Goal: Find specific page/section: Find specific page/section

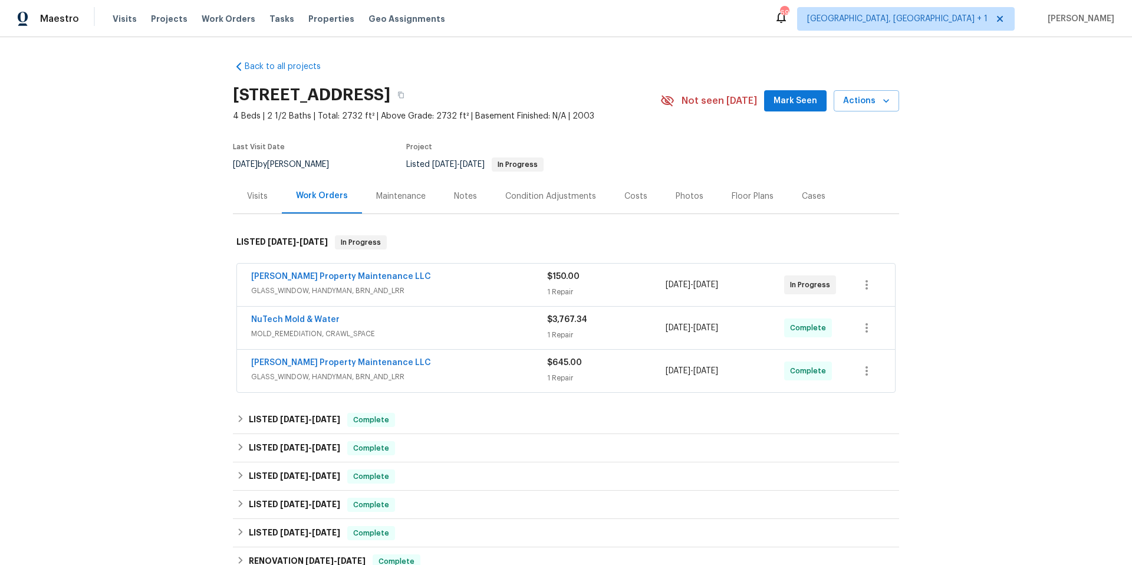
click at [442, 326] on div "NuTech Mold & Water" at bounding box center [399, 321] width 296 height 14
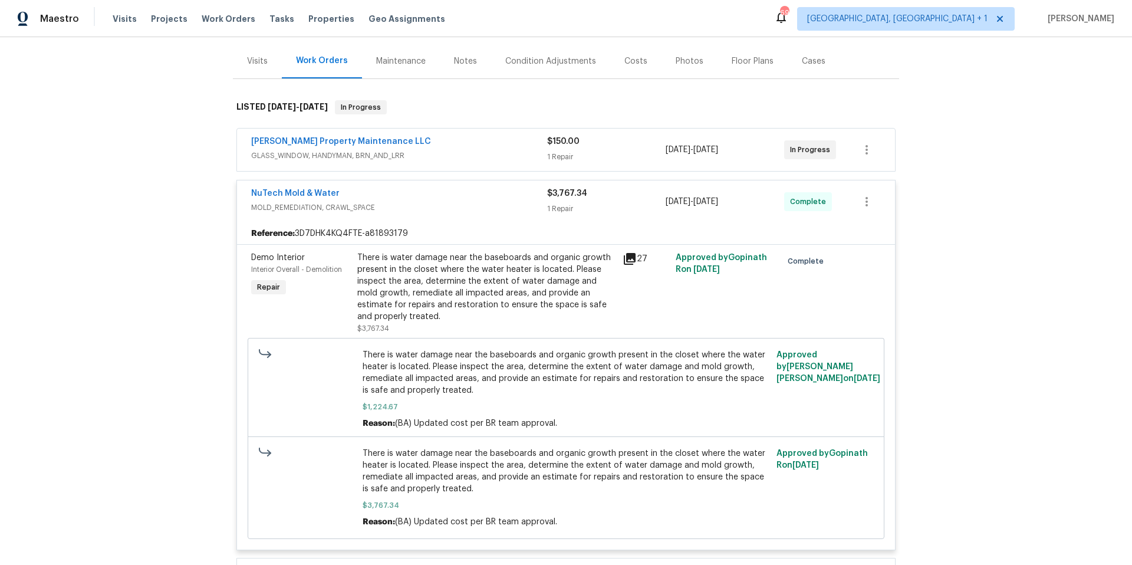
scroll to position [155, 0]
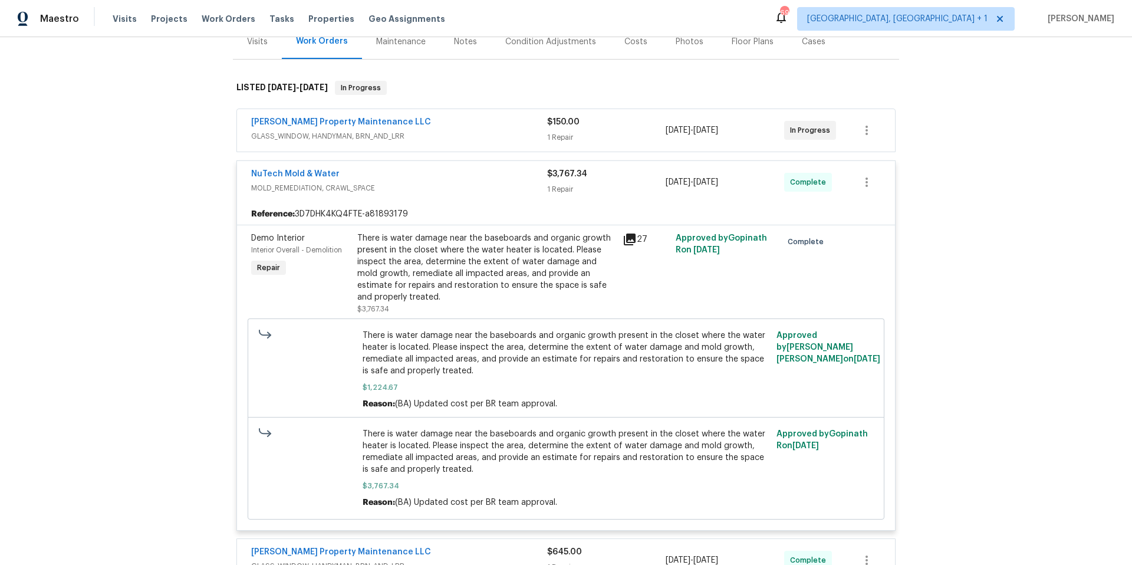
click at [625, 242] on icon at bounding box center [630, 240] width 12 height 12
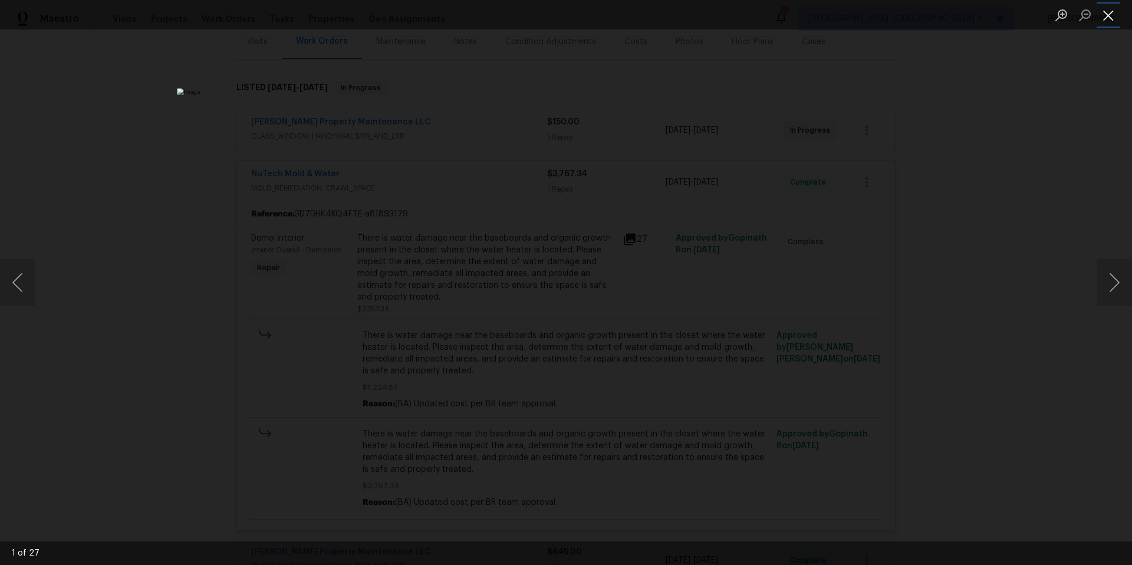
click at [1112, 18] on button "Close lightbox" at bounding box center [1109, 15] width 24 height 21
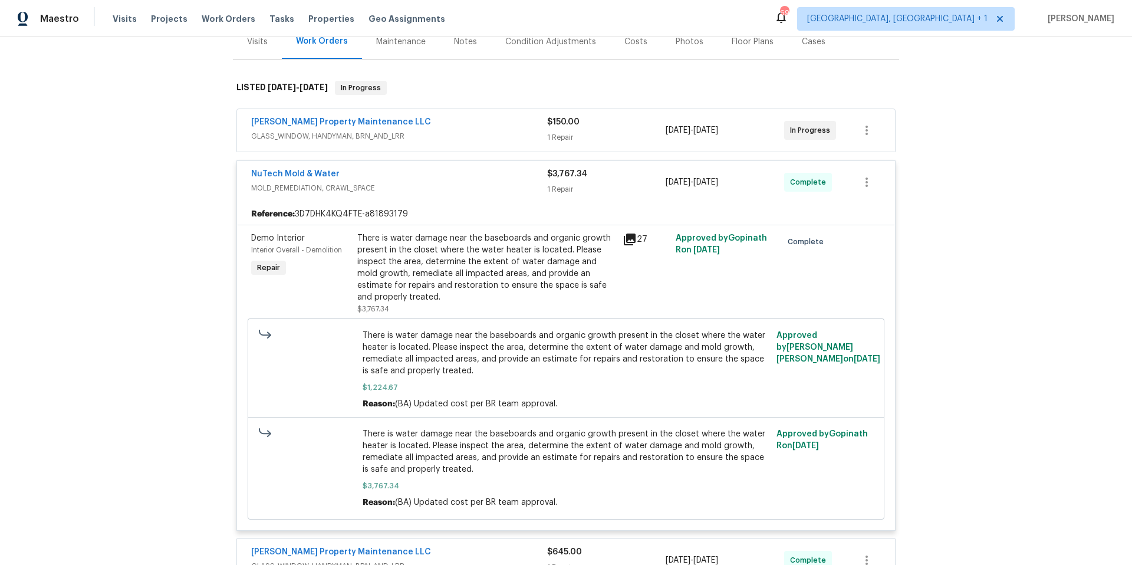
click at [449, 129] on div "Glen Property Maintenance LLC" at bounding box center [399, 123] width 296 height 14
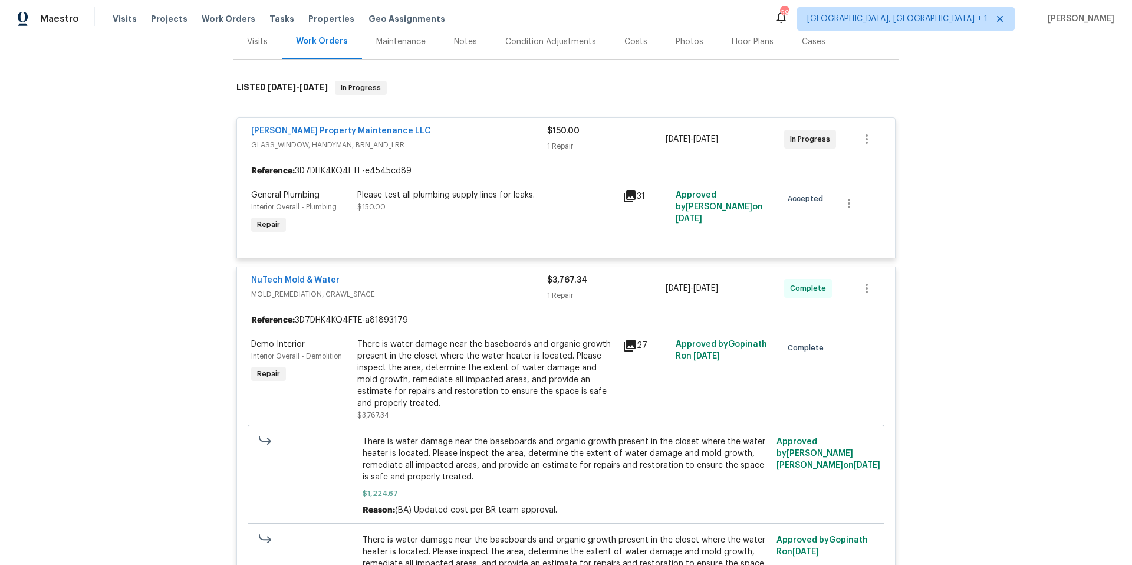
click at [442, 137] on div "Glen Property Maintenance LLC" at bounding box center [399, 132] width 296 height 14
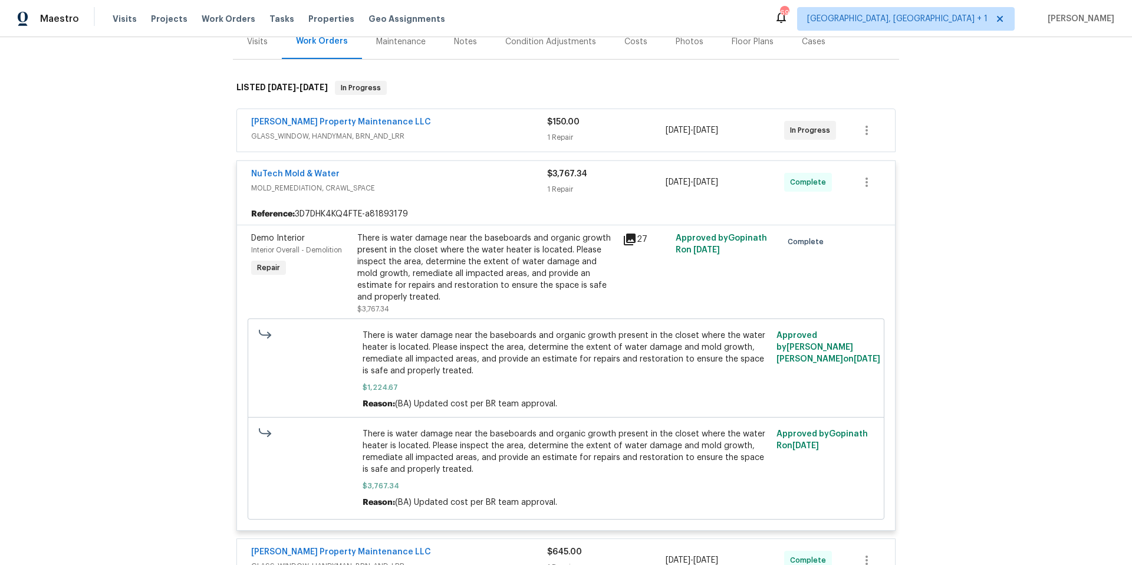
click at [424, 178] on div "NuTech Mold & Water" at bounding box center [399, 175] width 296 height 14
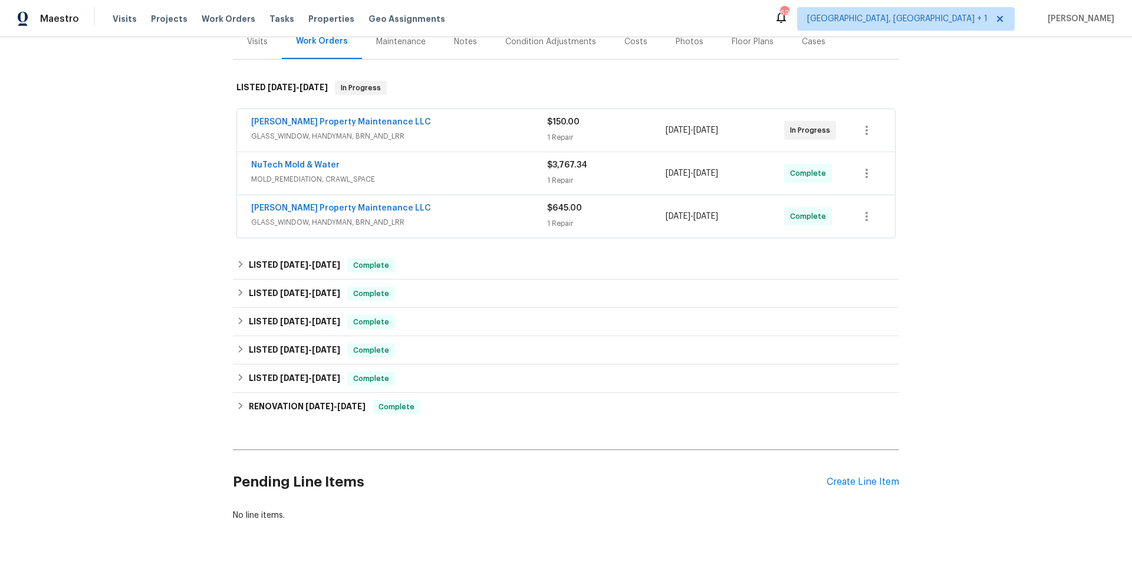
scroll to position [0, 0]
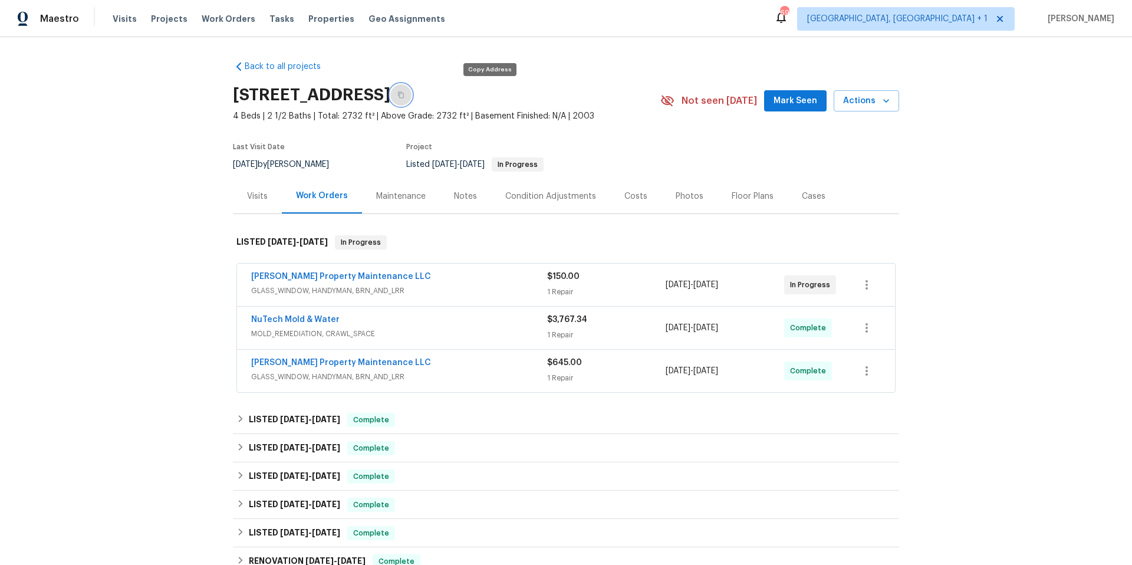
click at [404, 96] on icon "button" at bounding box center [401, 95] width 6 height 6
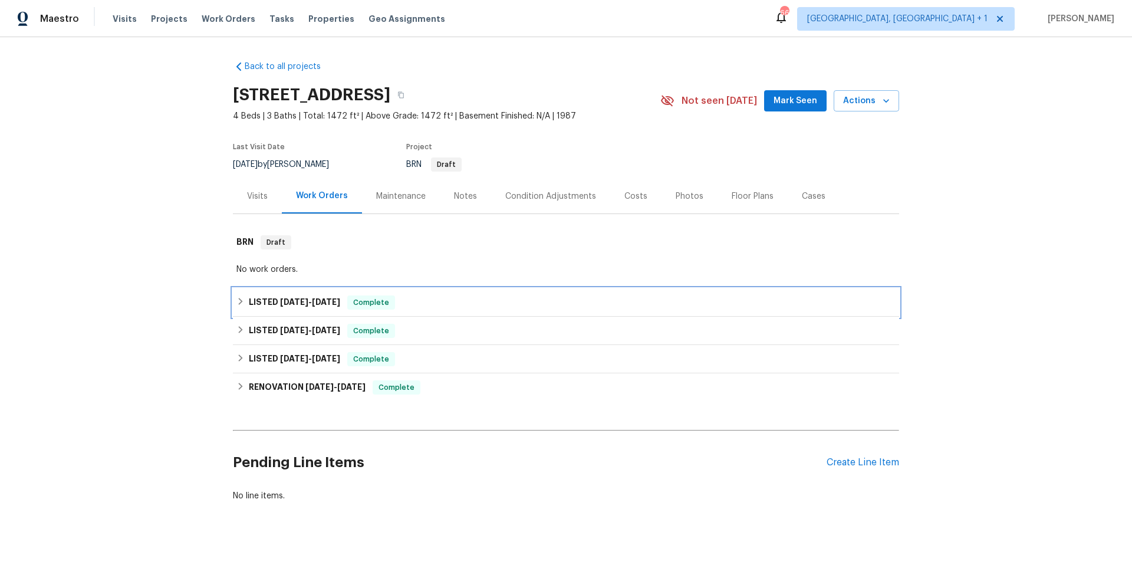
click at [564, 307] on div "LISTED 8/28/25 - 8/29/25 Complete" at bounding box center [566, 302] width 659 height 14
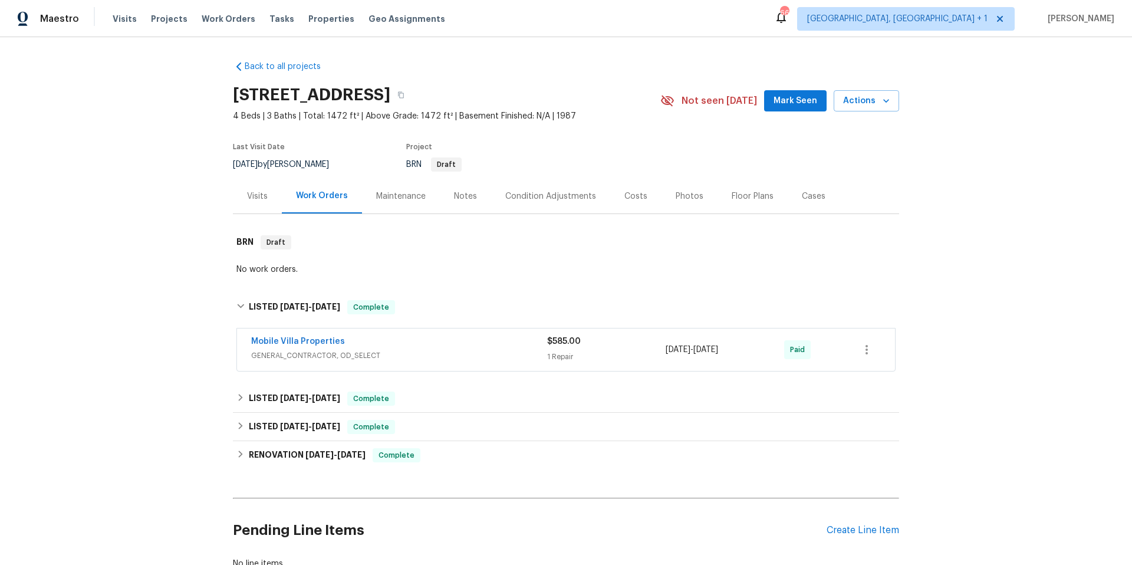
click at [516, 352] on span "GENERAL_CONTRACTOR, OD_SELECT" at bounding box center [399, 356] width 296 height 12
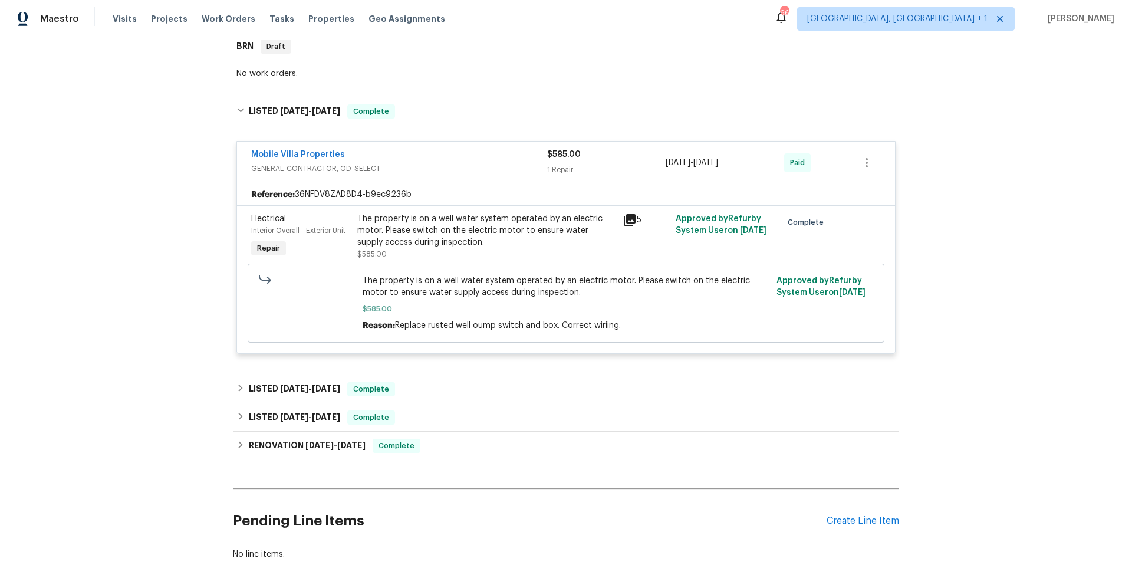
scroll to position [207, 0]
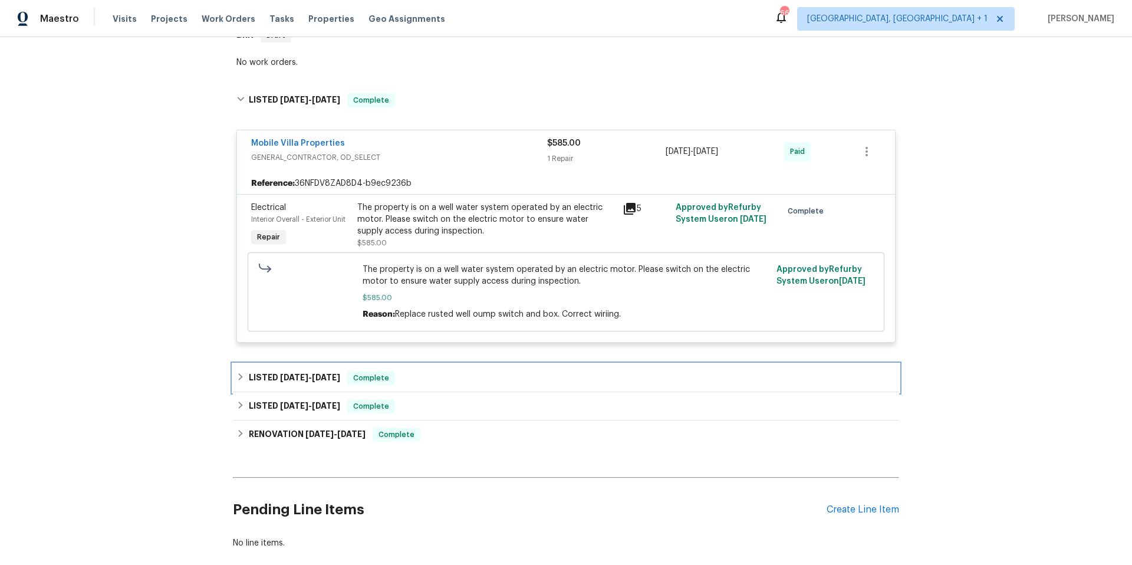
click at [490, 386] on div "LISTED 7/28/25 - 8/8/25 Complete" at bounding box center [566, 378] width 666 height 28
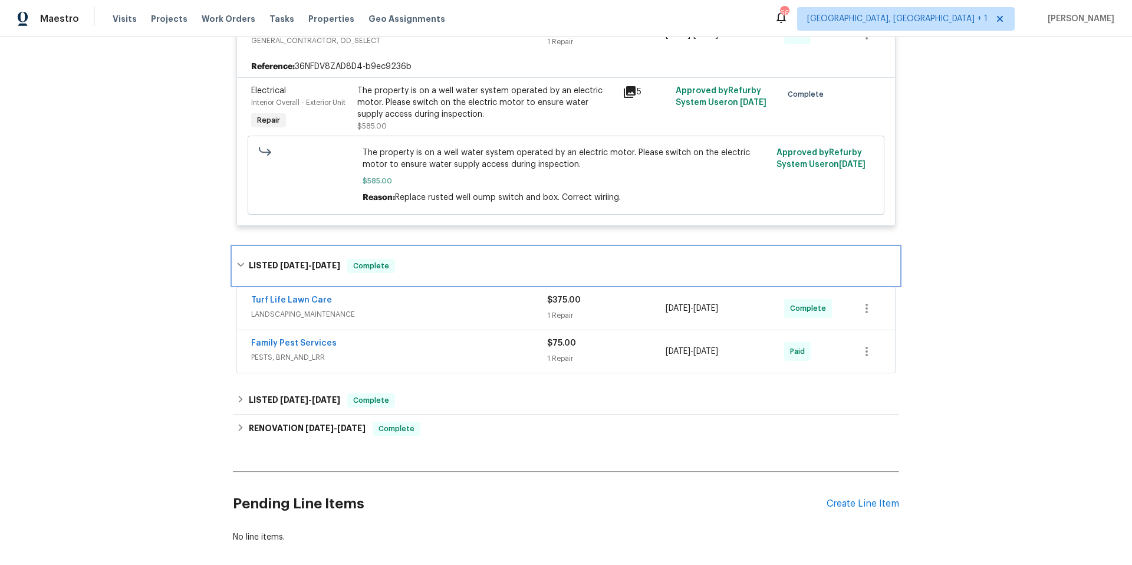
scroll to position [356, 0]
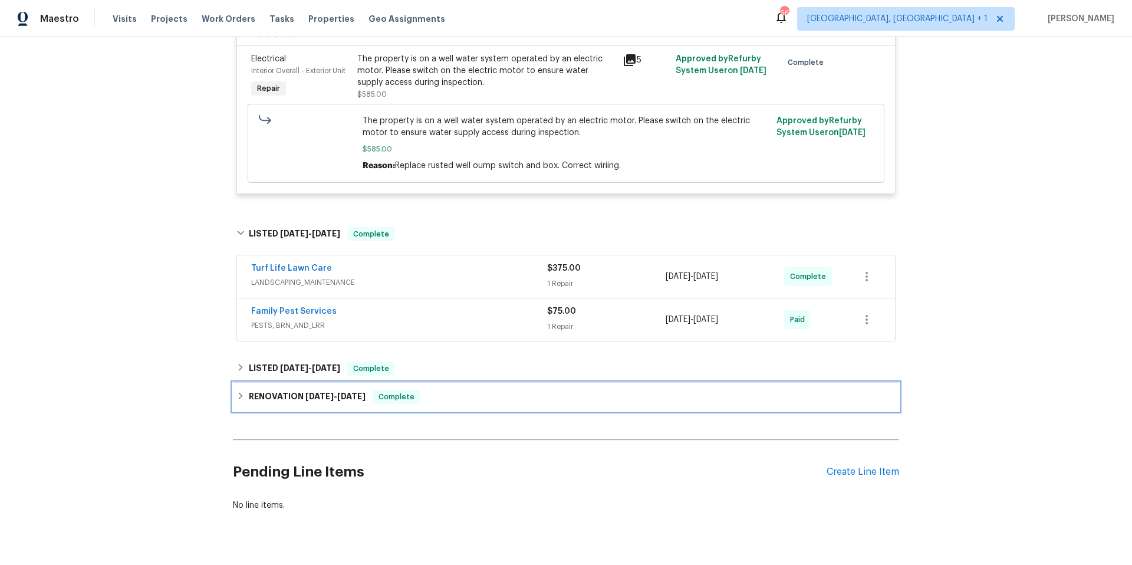
click at [507, 383] on div "RENOVATION 3/17/25 - 3/28/25 Complete" at bounding box center [566, 397] width 666 height 28
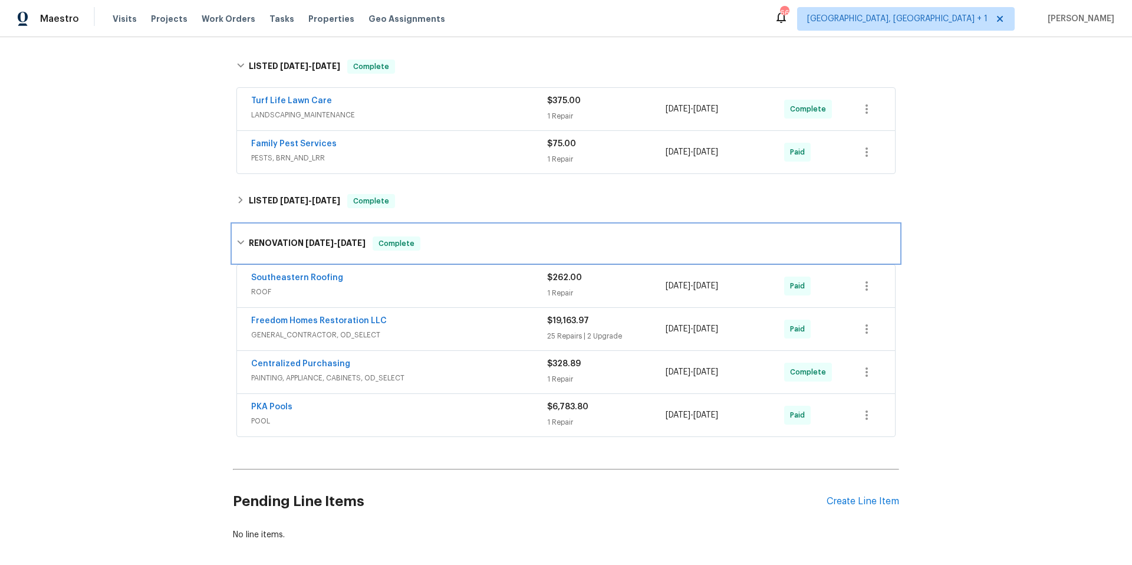
scroll to position [568, 0]
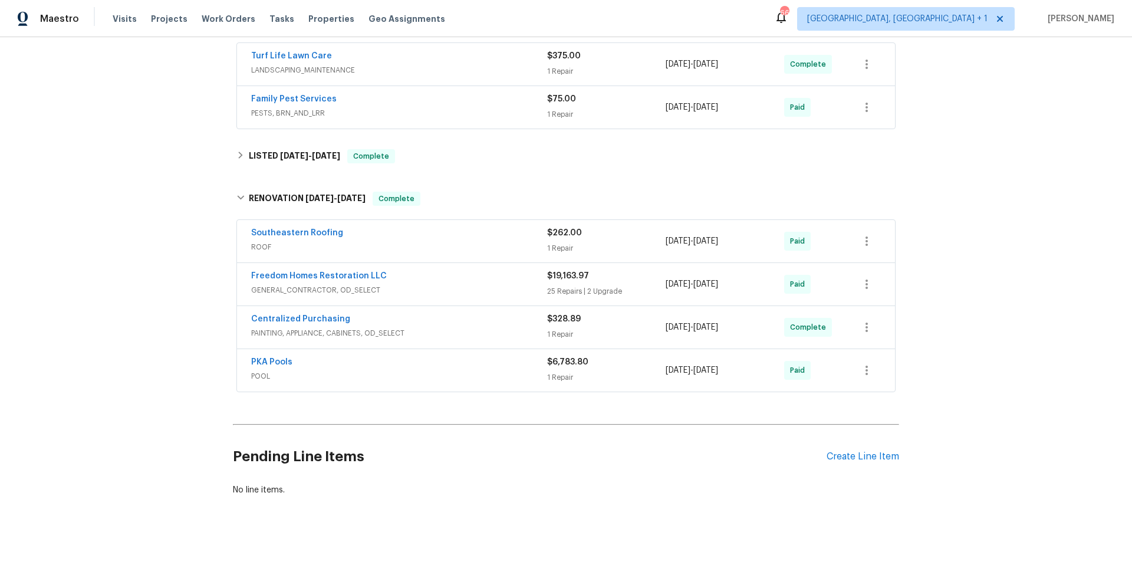
click at [480, 251] on span "ROOF" at bounding box center [399, 247] width 296 height 12
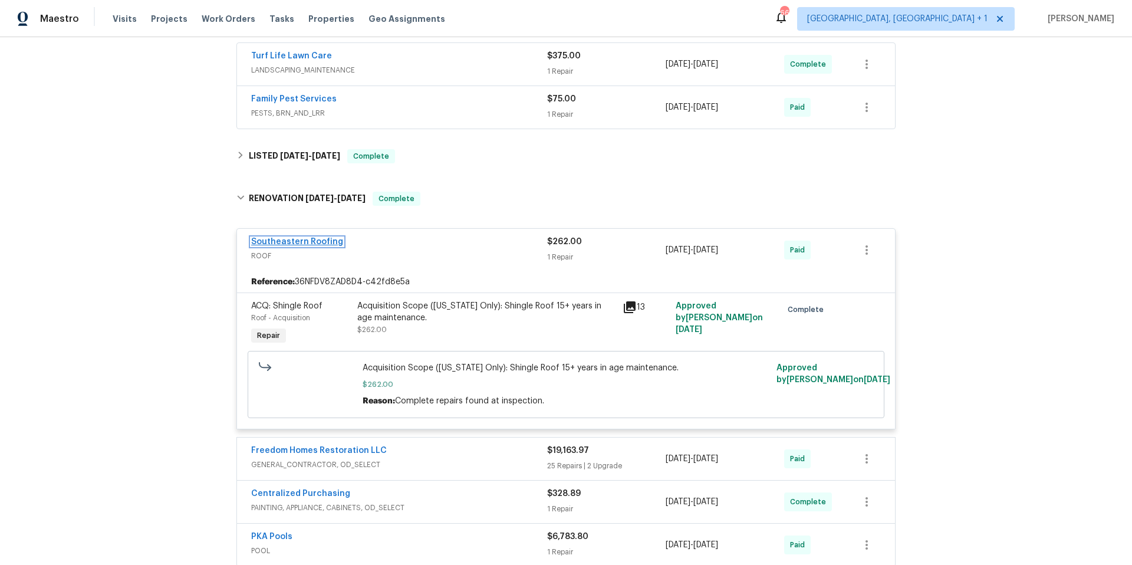
click at [306, 242] on link "Southeastern Roofing" at bounding box center [297, 242] width 92 height 8
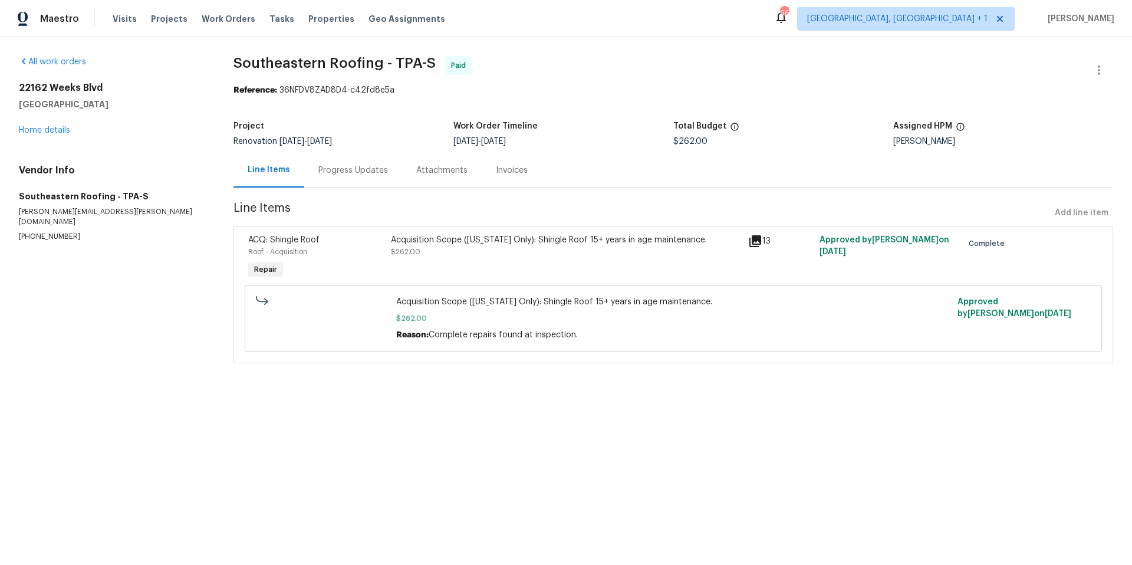
click at [362, 175] on div "Progress Updates" at bounding box center [354, 171] width 70 height 12
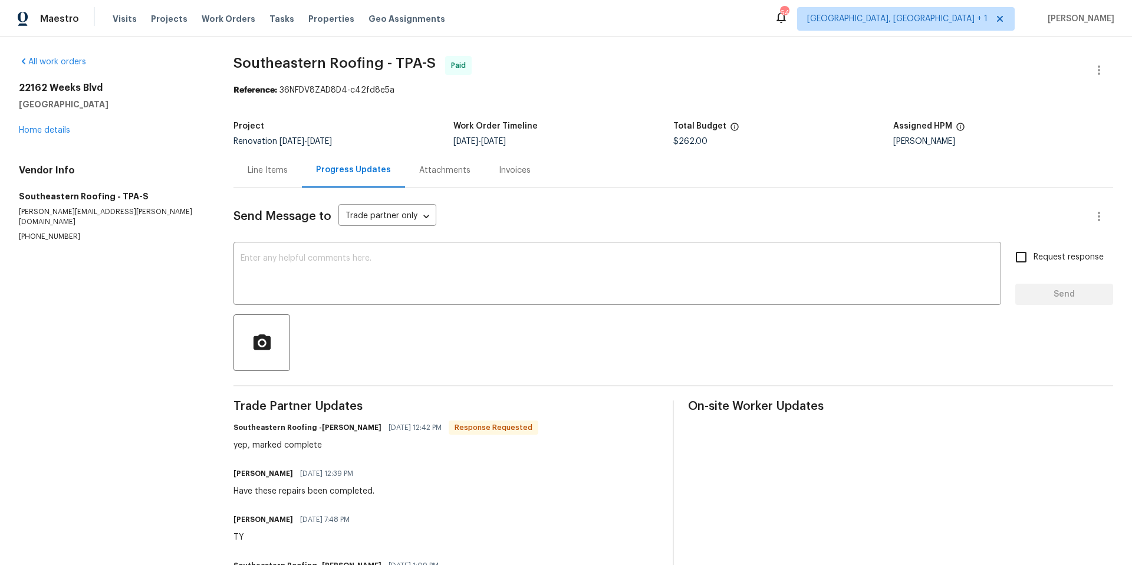
click at [47, 135] on div "22162 Weeks Blvd Land O Lakes, FL 34639 Home details" at bounding box center [112, 109] width 186 height 54
click at [57, 130] on link "Home details" at bounding box center [44, 130] width 51 height 8
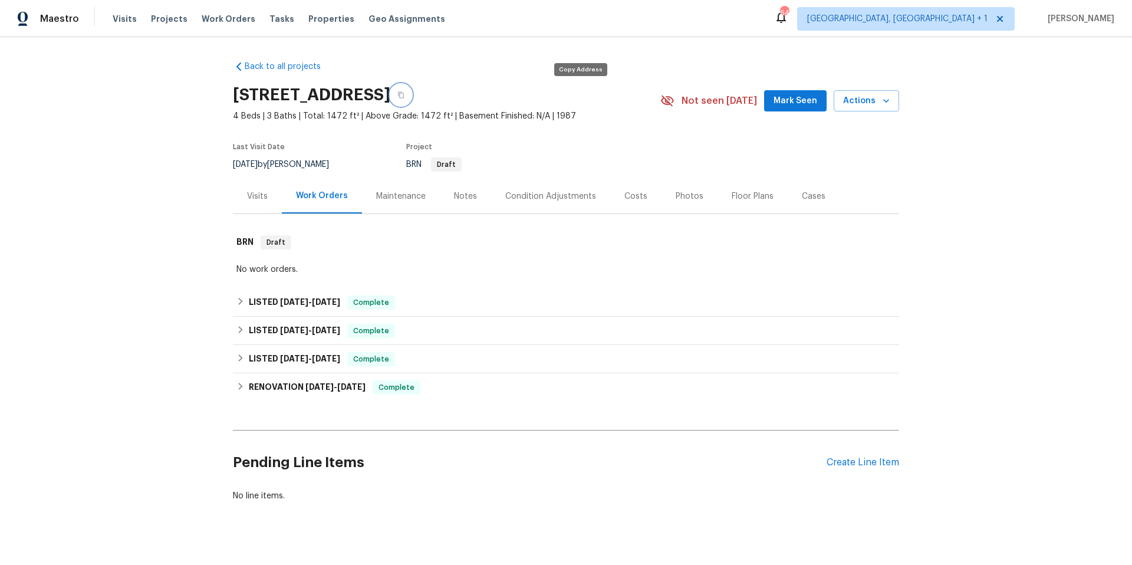
click at [412, 96] on button "button" at bounding box center [400, 94] width 21 height 21
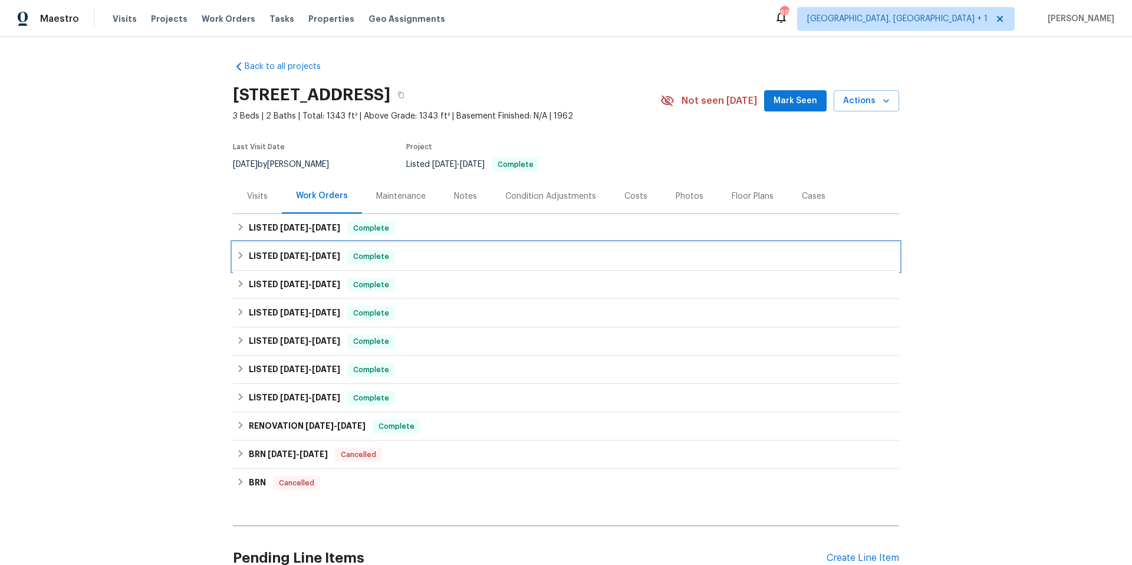
click at [430, 261] on div "LISTED [DATE] - [DATE] Complete" at bounding box center [566, 256] width 659 height 14
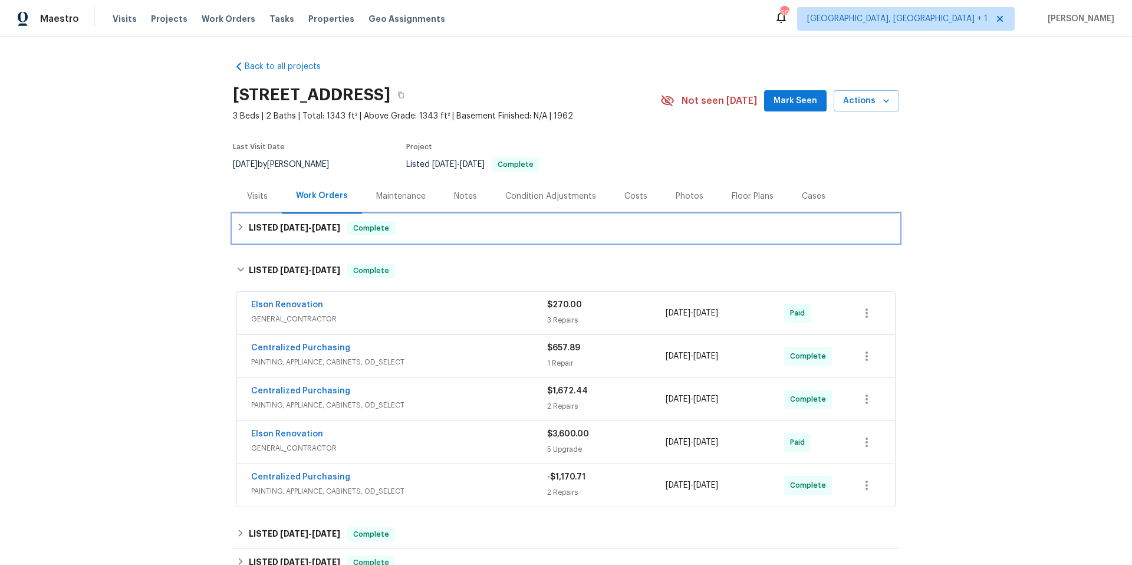
click at [426, 225] on div "LISTED [DATE] - [DATE] Complete" at bounding box center [566, 228] width 659 height 14
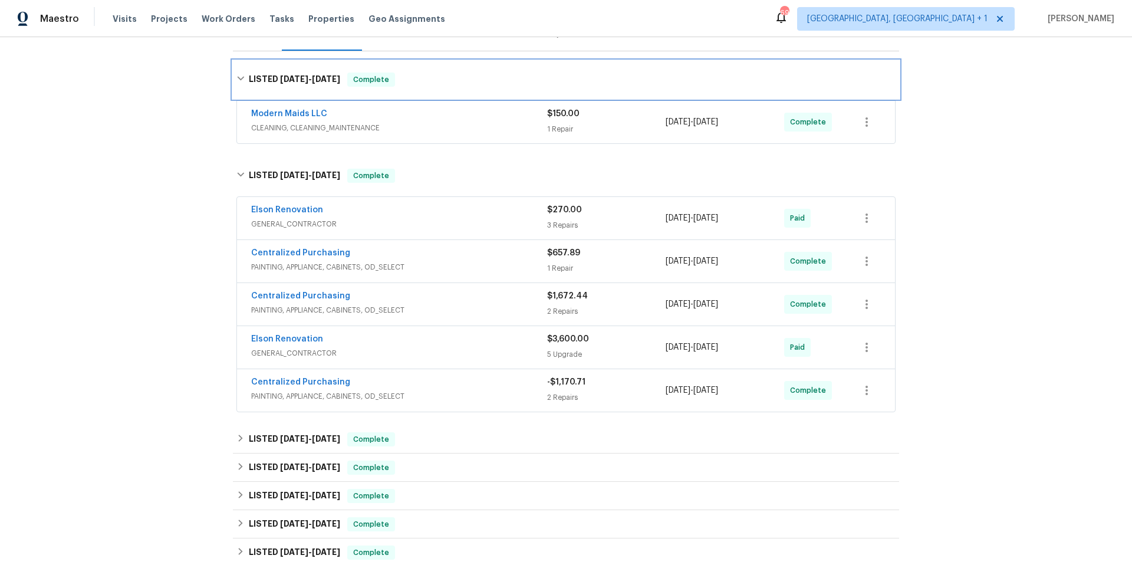
scroll to position [379, 0]
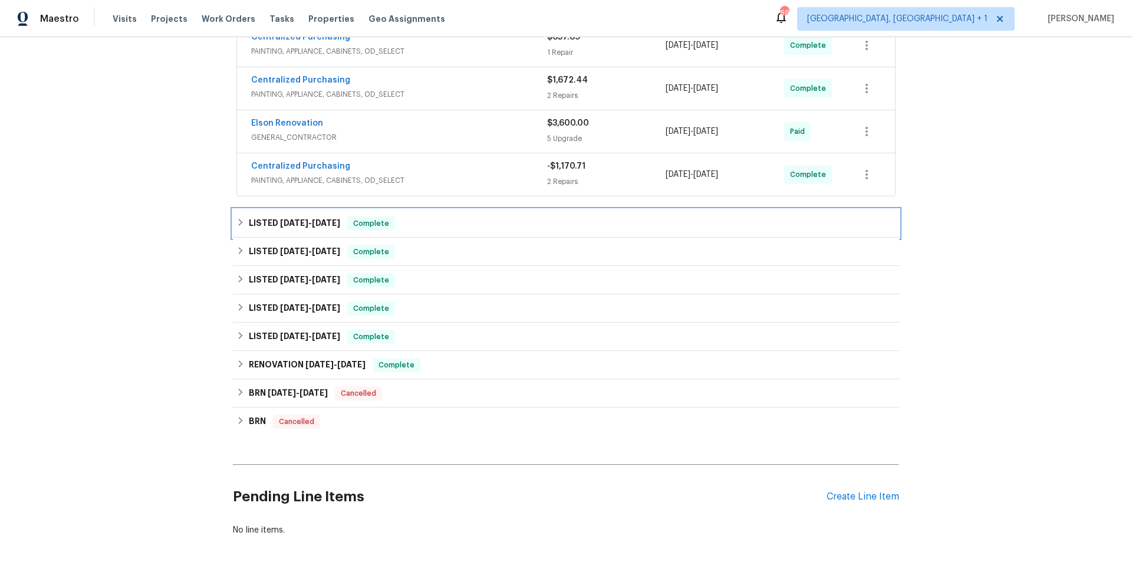
click at [469, 227] on div "LISTED [DATE] - [DATE] Complete" at bounding box center [566, 223] width 659 height 14
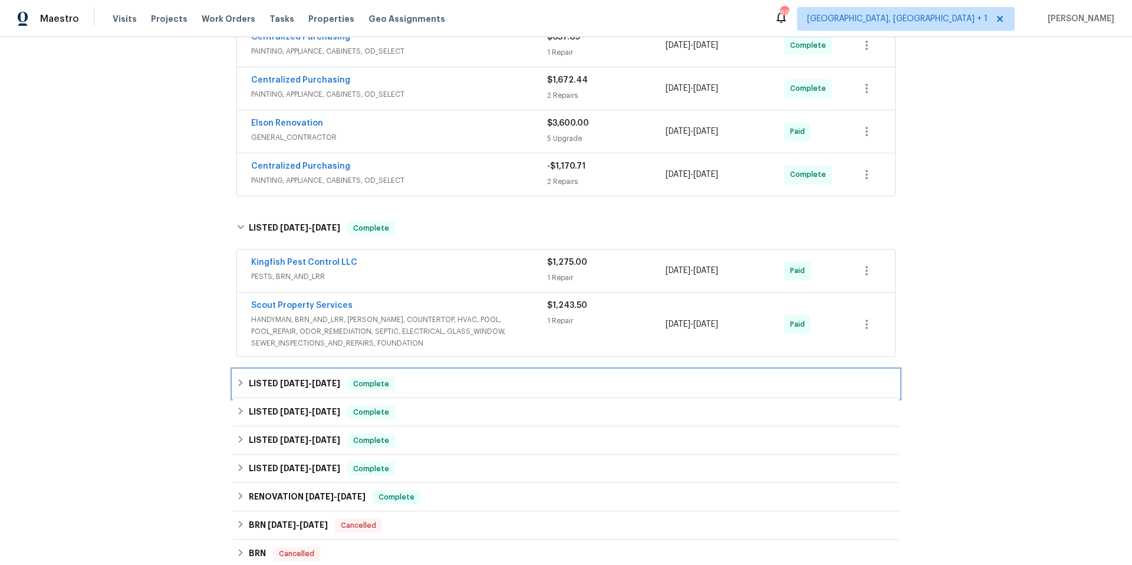
click at [497, 392] on div "LISTED [DATE] - [DATE] Complete" at bounding box center [566, 384] width 666 height 28
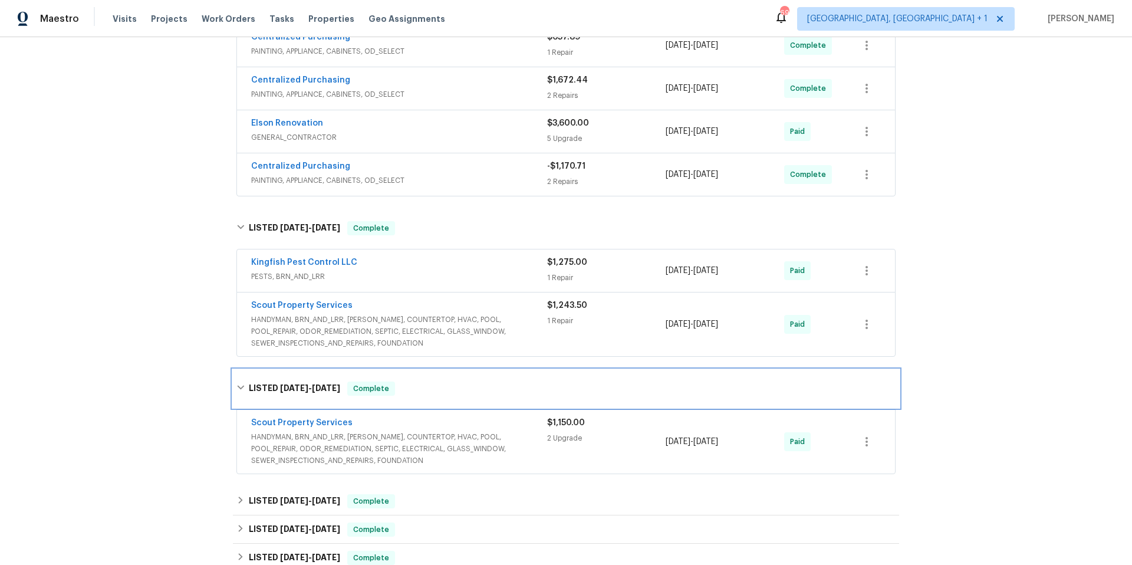
scroll to position [613, 0]
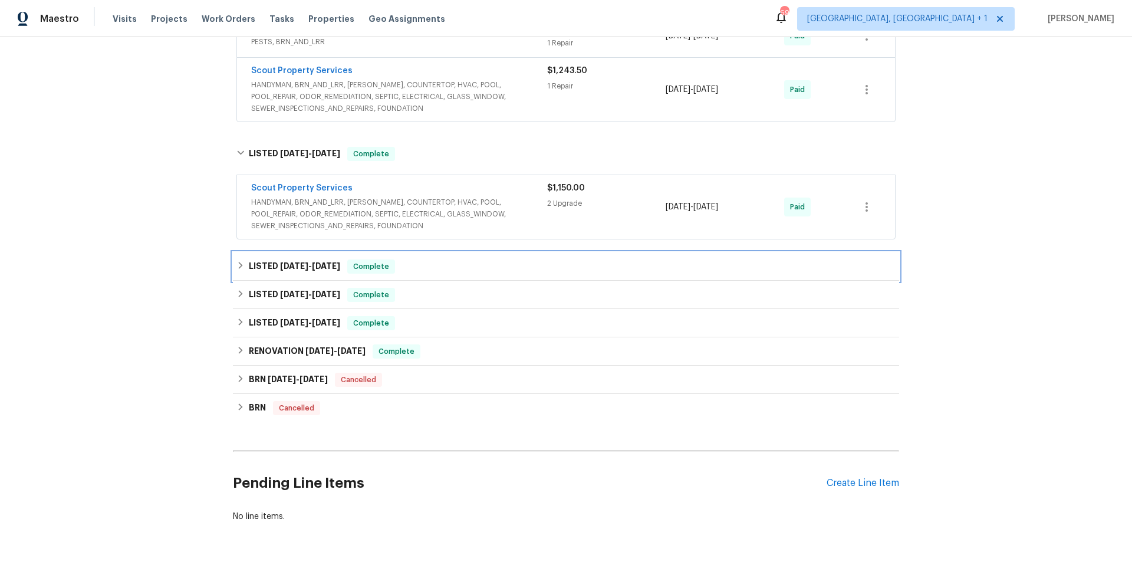
click at [487, 273] on div "LISTED [DATE] - [DATE] Complete" at bounding box center [566, 267] width 659 height 14
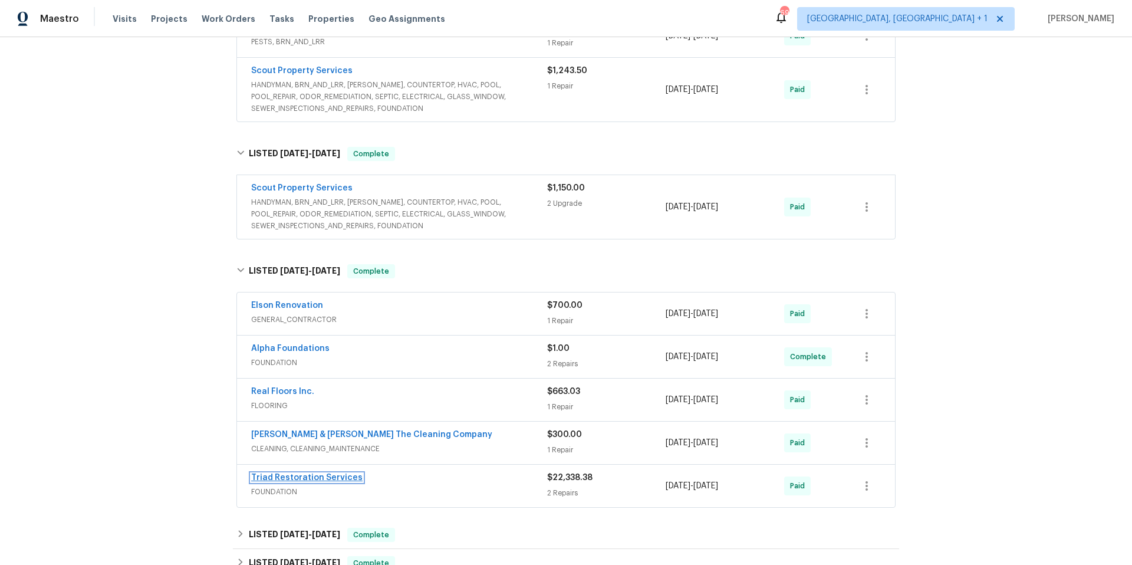
click at [342, 478] on link "Triad Restoration Services" at bounding box center [306, 478] width 111 height 8
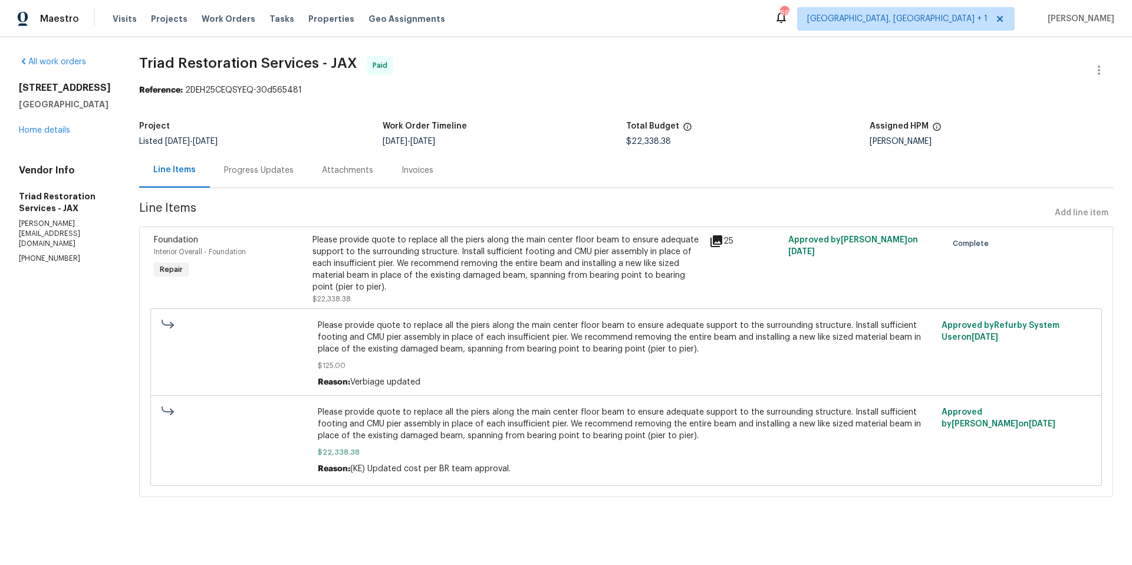
click at [275, 173] on div "Progress Updates" at bounding box center [259, 171] width 70 height 12
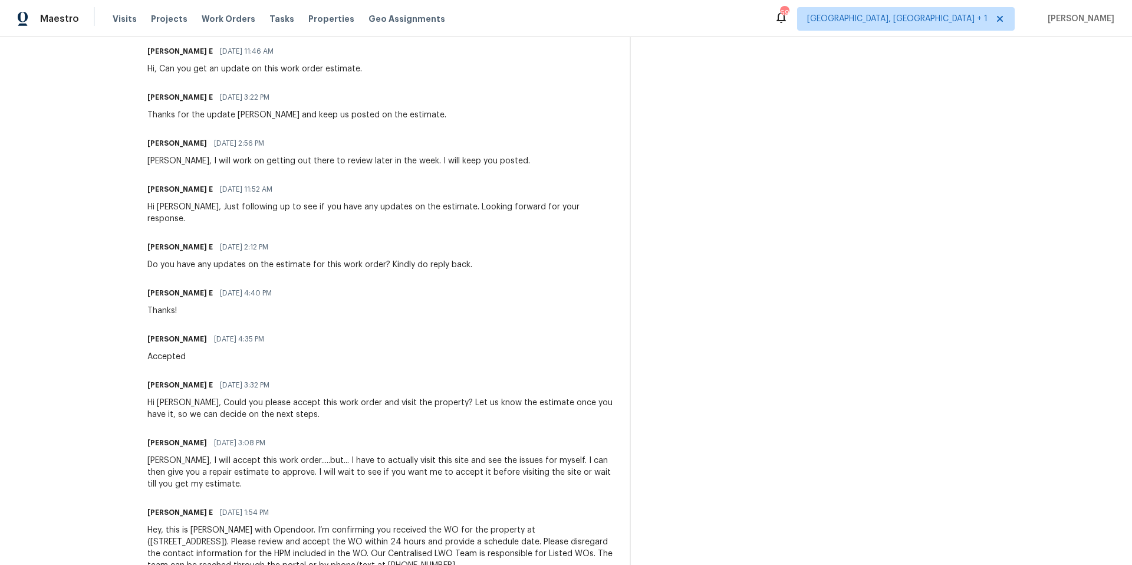
scroll to position [1122, 0]
